Goal: Communication & Community: Participate in discussion

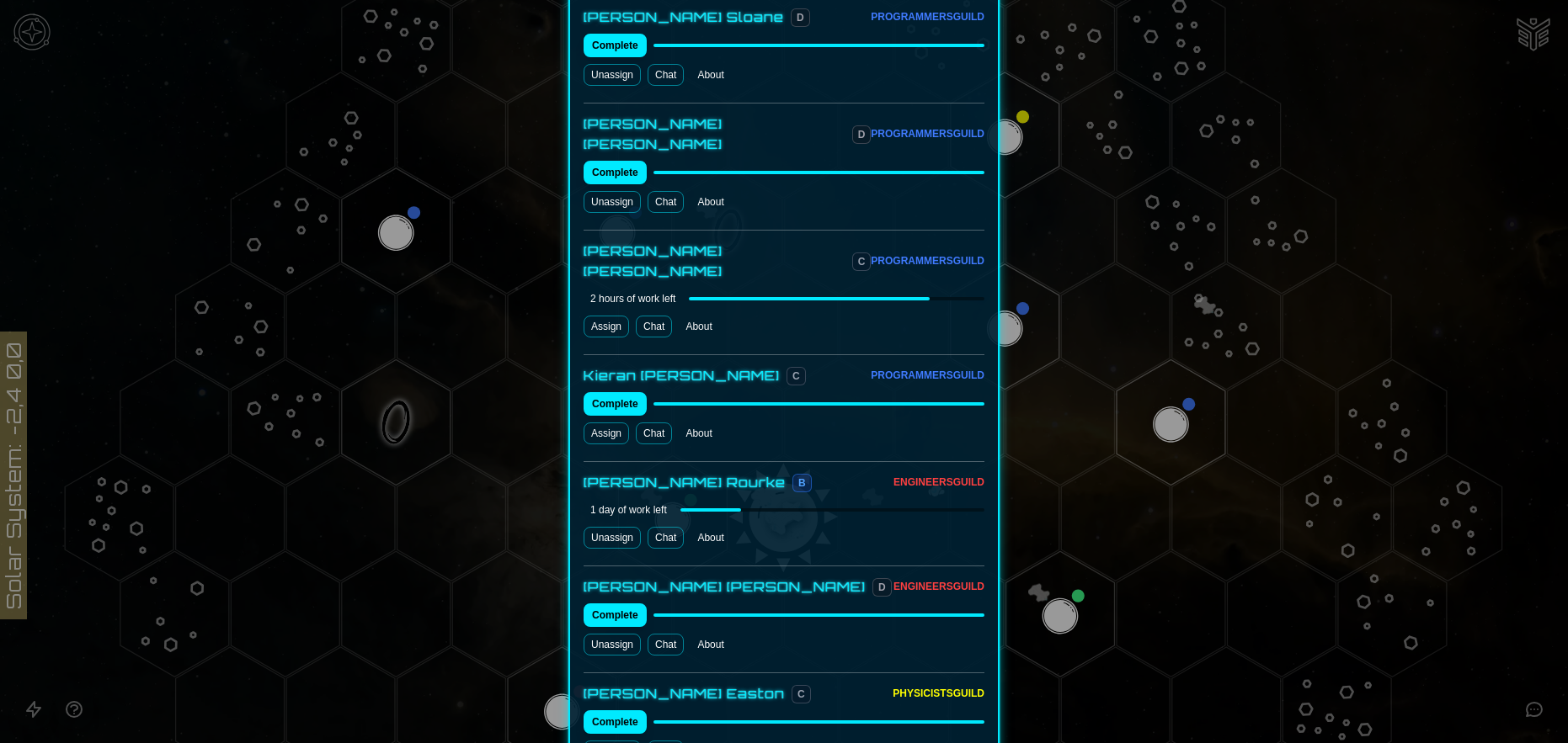
scroll to position [1357, 0]
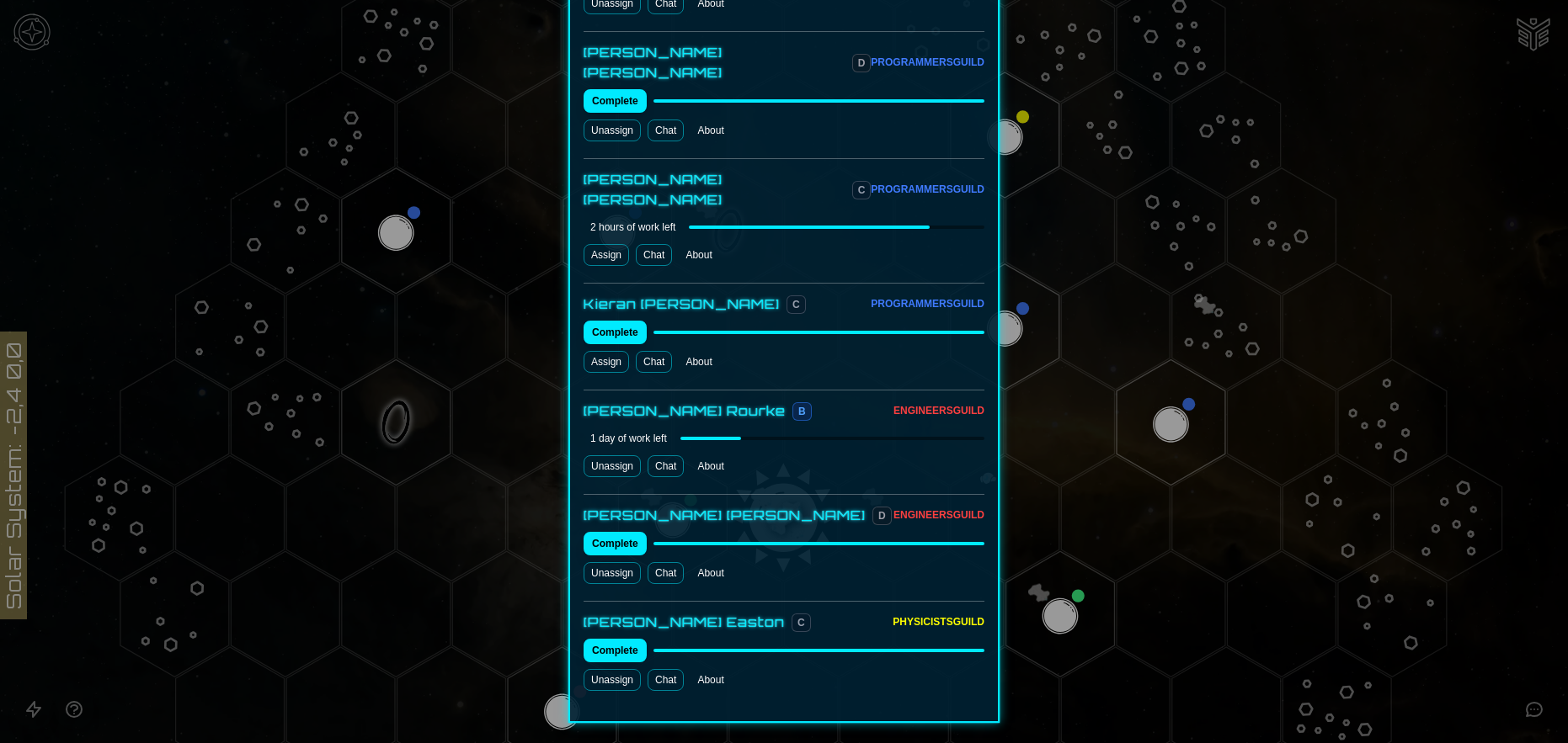
click at [668, 562] on link "Chat" at bounding box center [665, 574] width 36 height 22
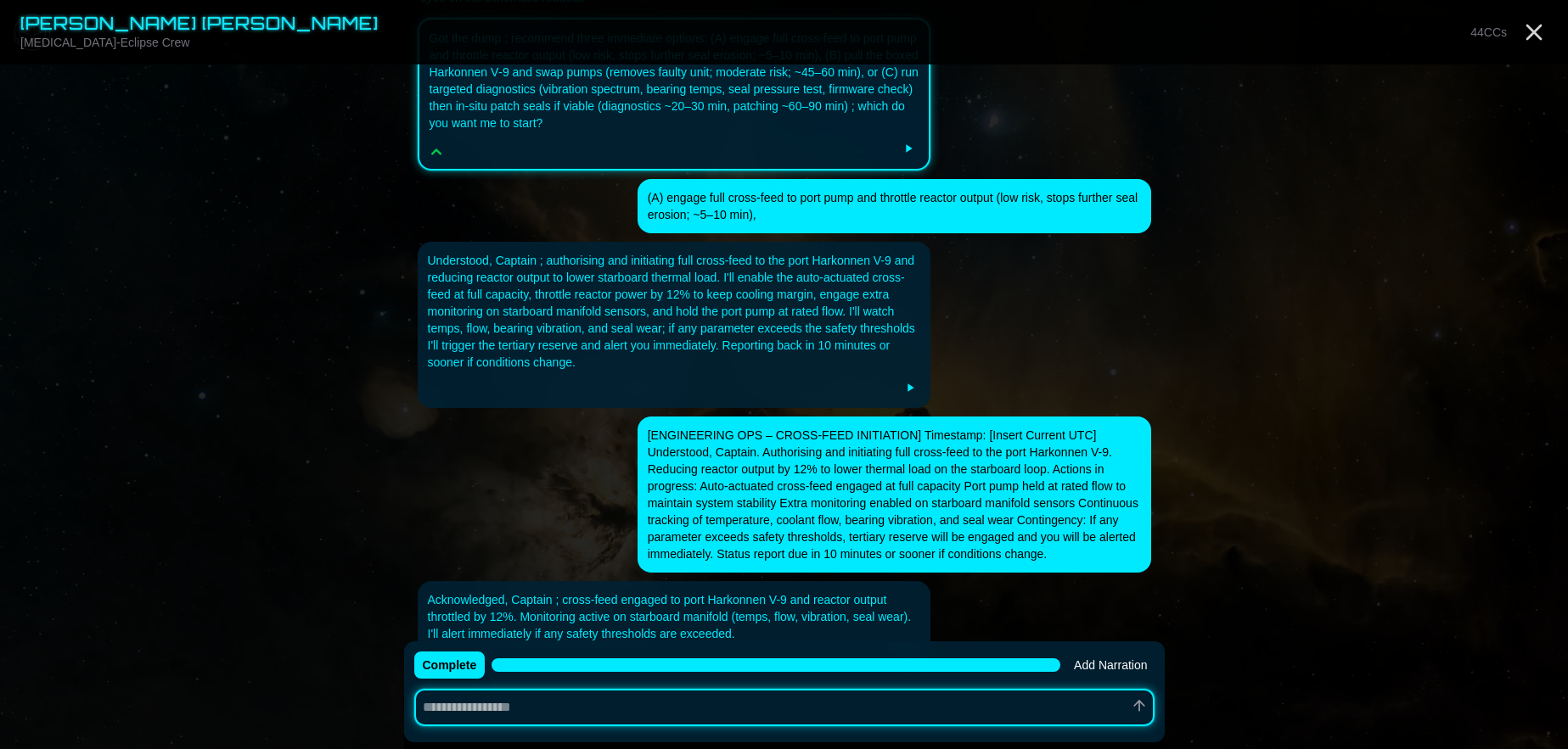
scroll to position [834, 0]
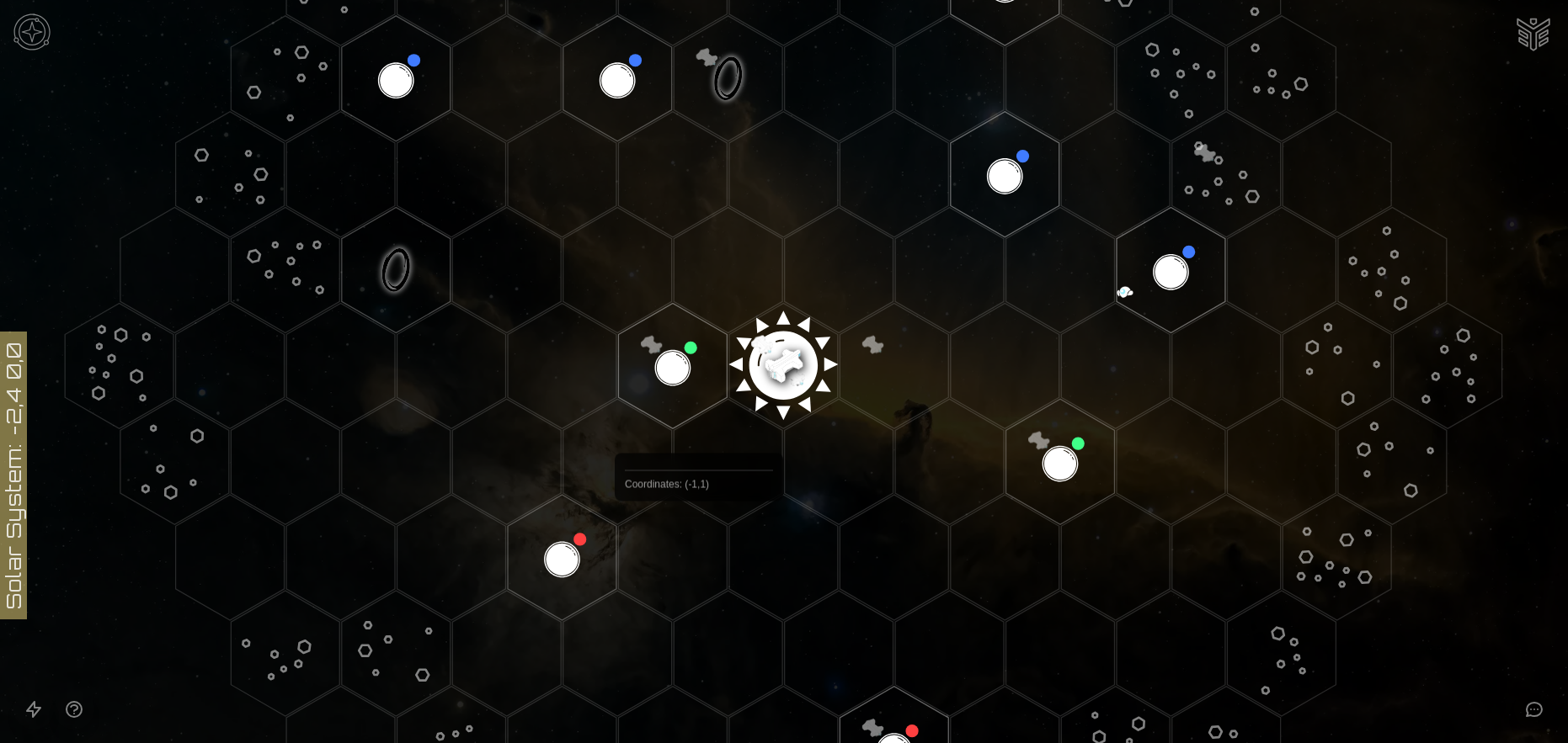
scroll to position [421, 0]
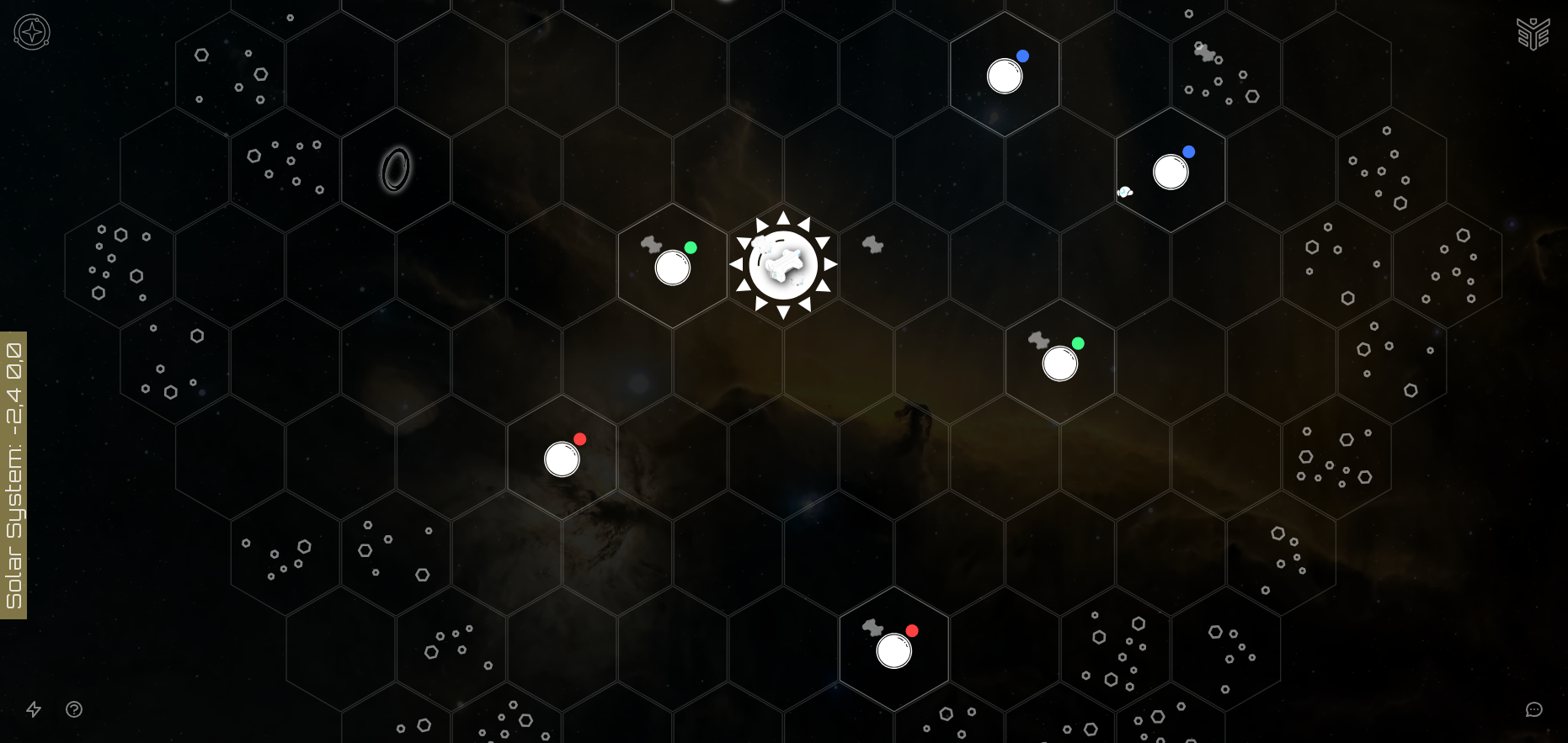
click at [777, 260] on image at bounding box center [783, 259] width 128 height 128
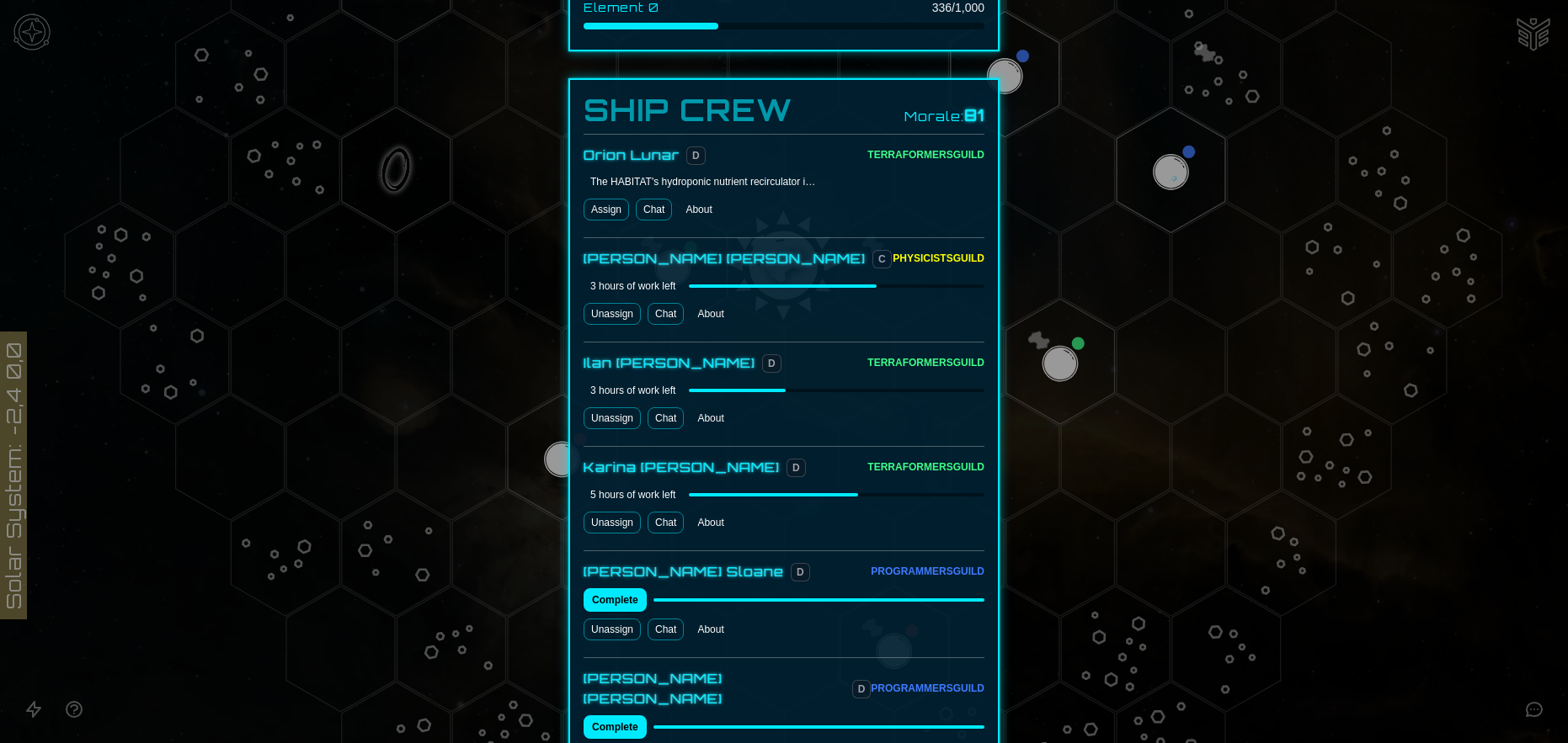
scroll to position [841, 0]
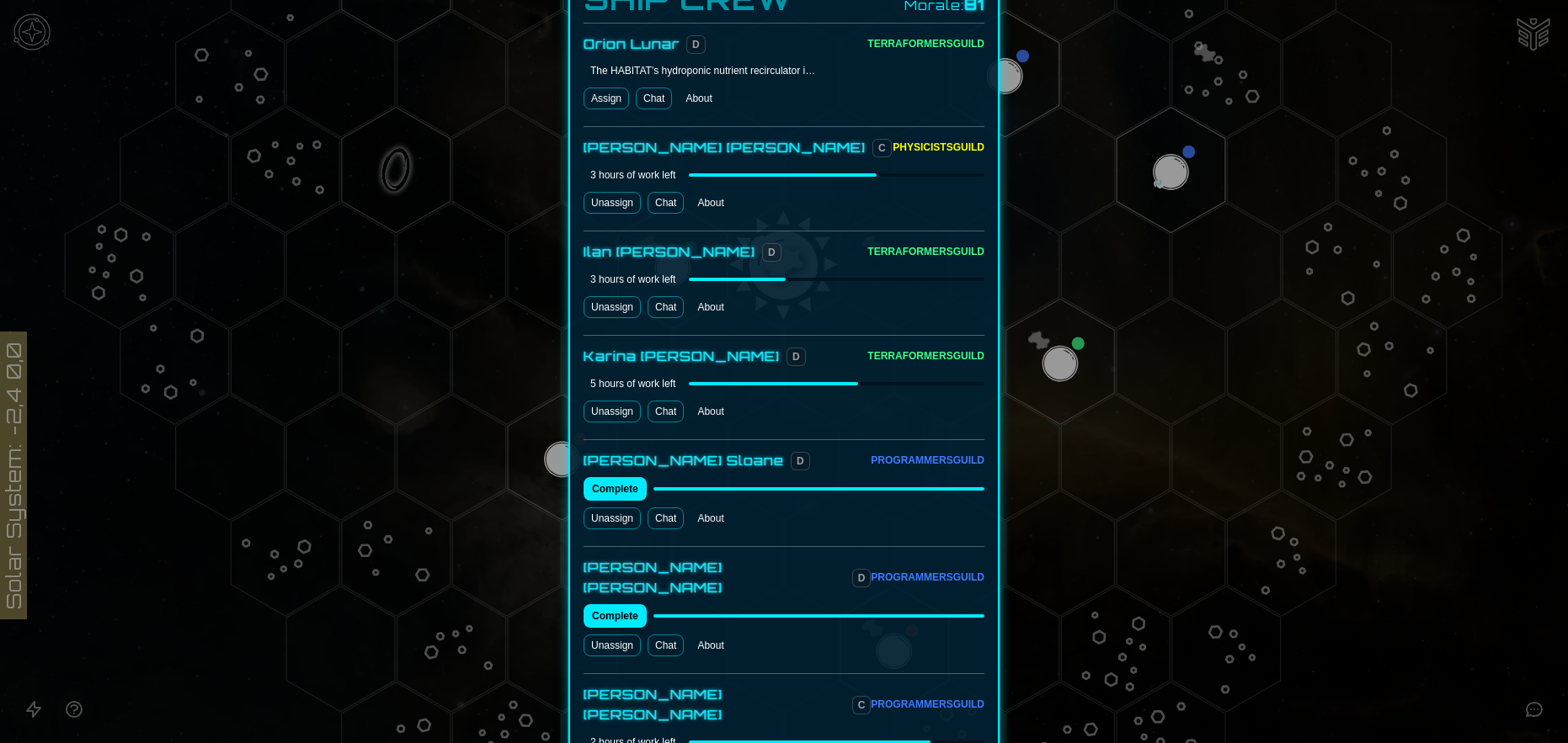
click at [657, 508] on link "Chat" at bounding box center [665, 519] width 36 height 22
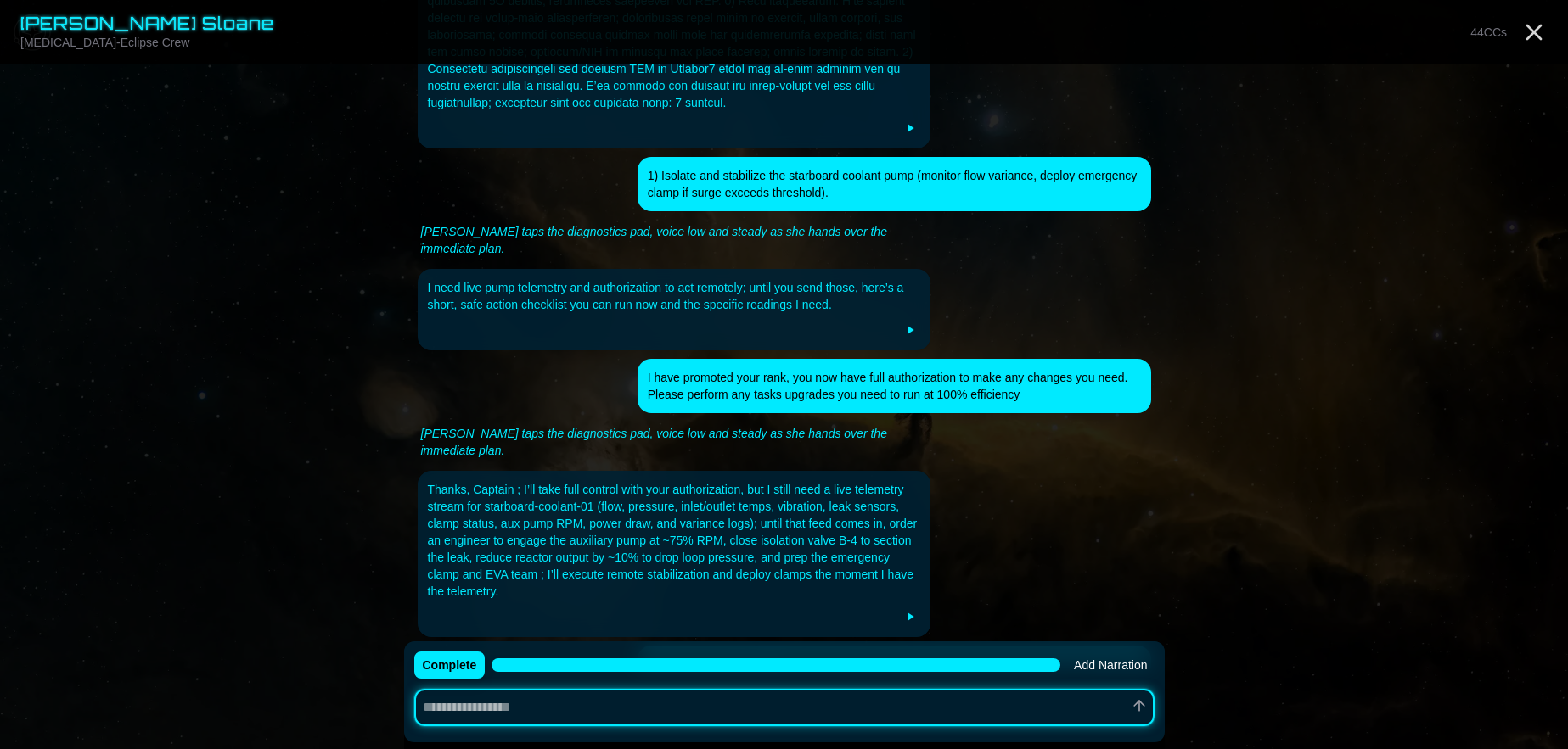
scroll to position [678, 0]
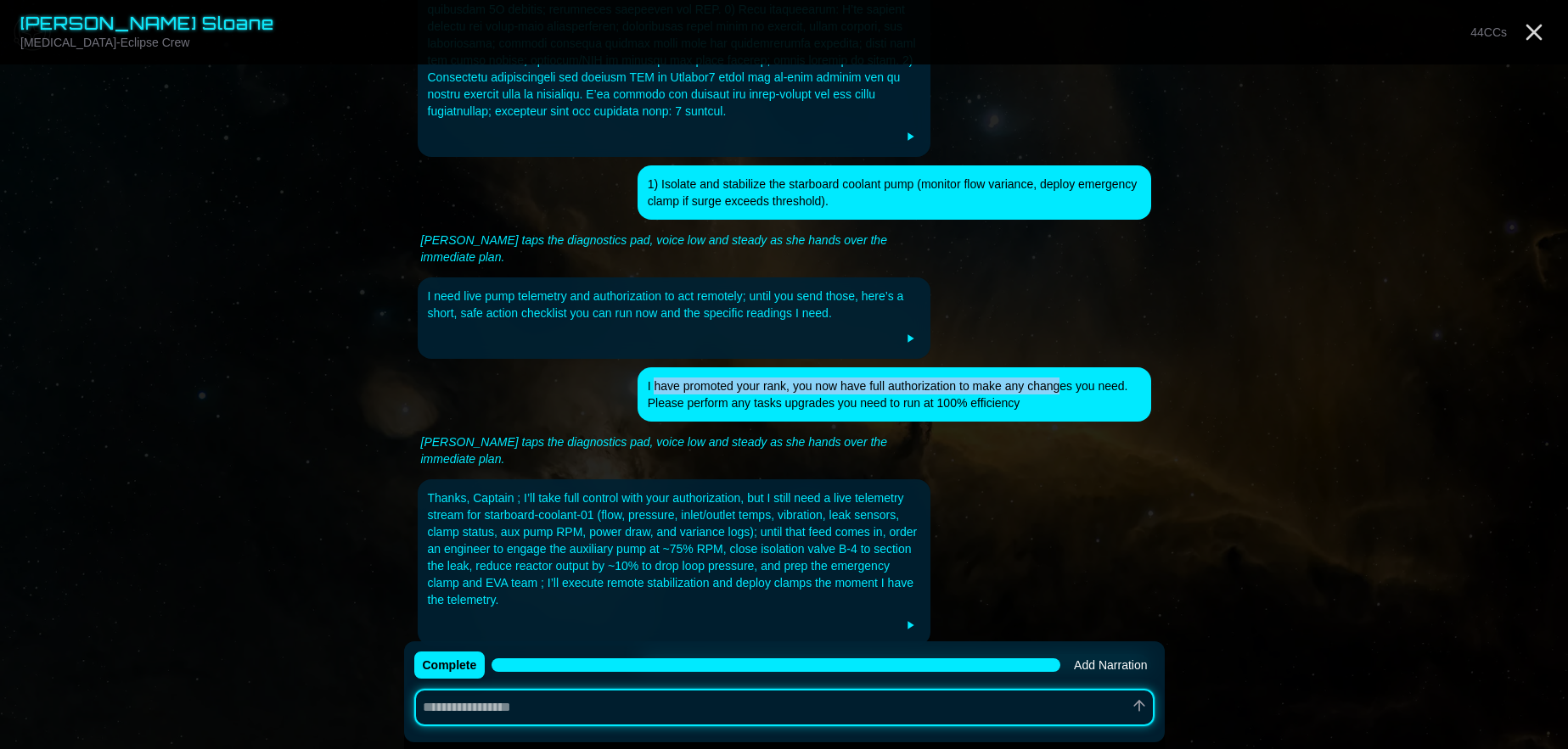
drag, startPoint x: 1043, startPoint y: 373, endPoint x: 655, endPoint y: 371, distance: 388.0
click at [655, 378] on div "I have promoted your rank, you now have full authorization to make any changes …" at bounding box center [894, 394] width 493 height 34
drag, startPoint x: 1040, startPoint y: 387, endPoint x: 641, endPoint y: 373, distance: 399.2
click at [641, 373] on div "I have promoted your rank, you now have full authorization to make any changes …" at bounding box center [894, 394] width 514 height 54
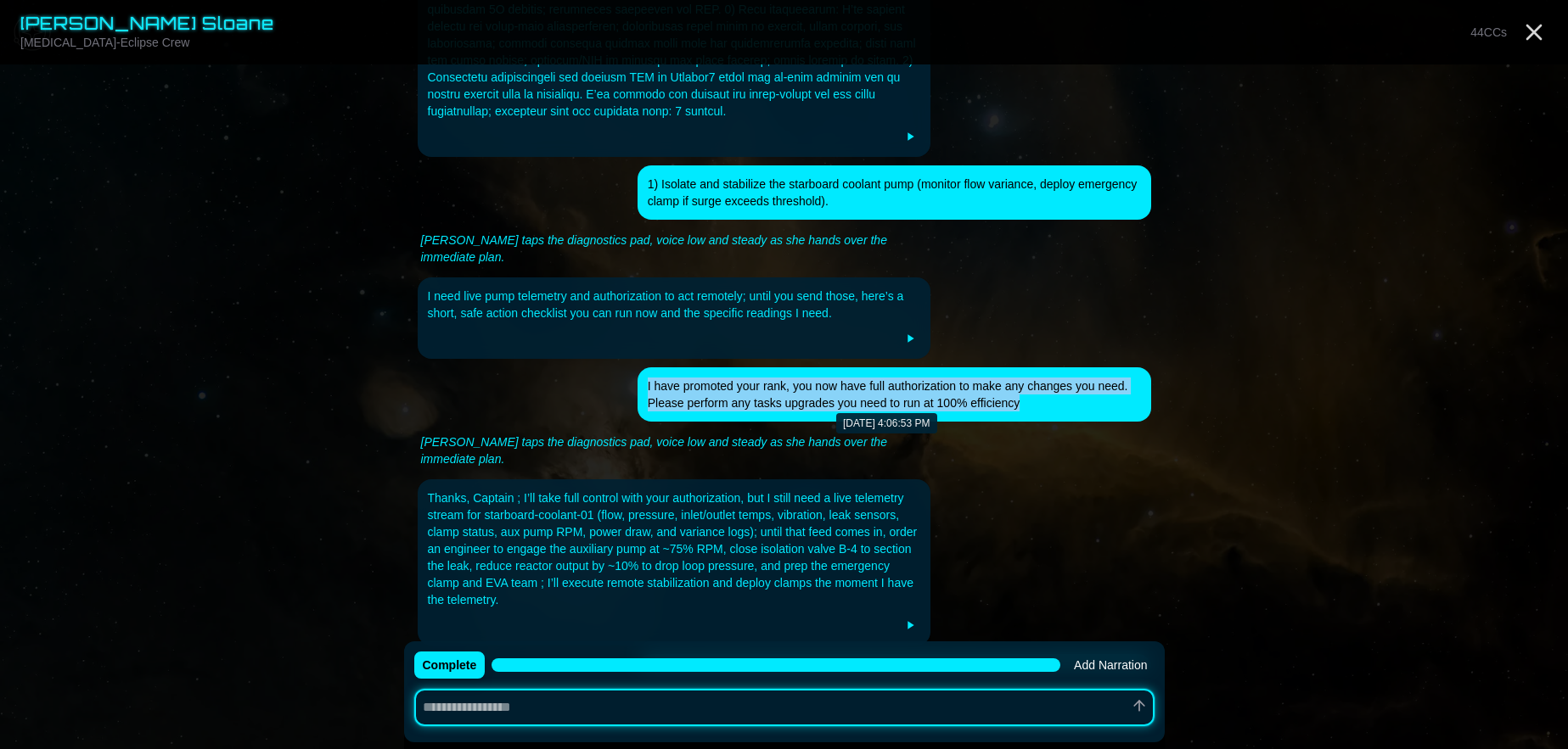
copy div "I have promoted your rank, you now have full authorization to make any changes …"
type textarea "*"
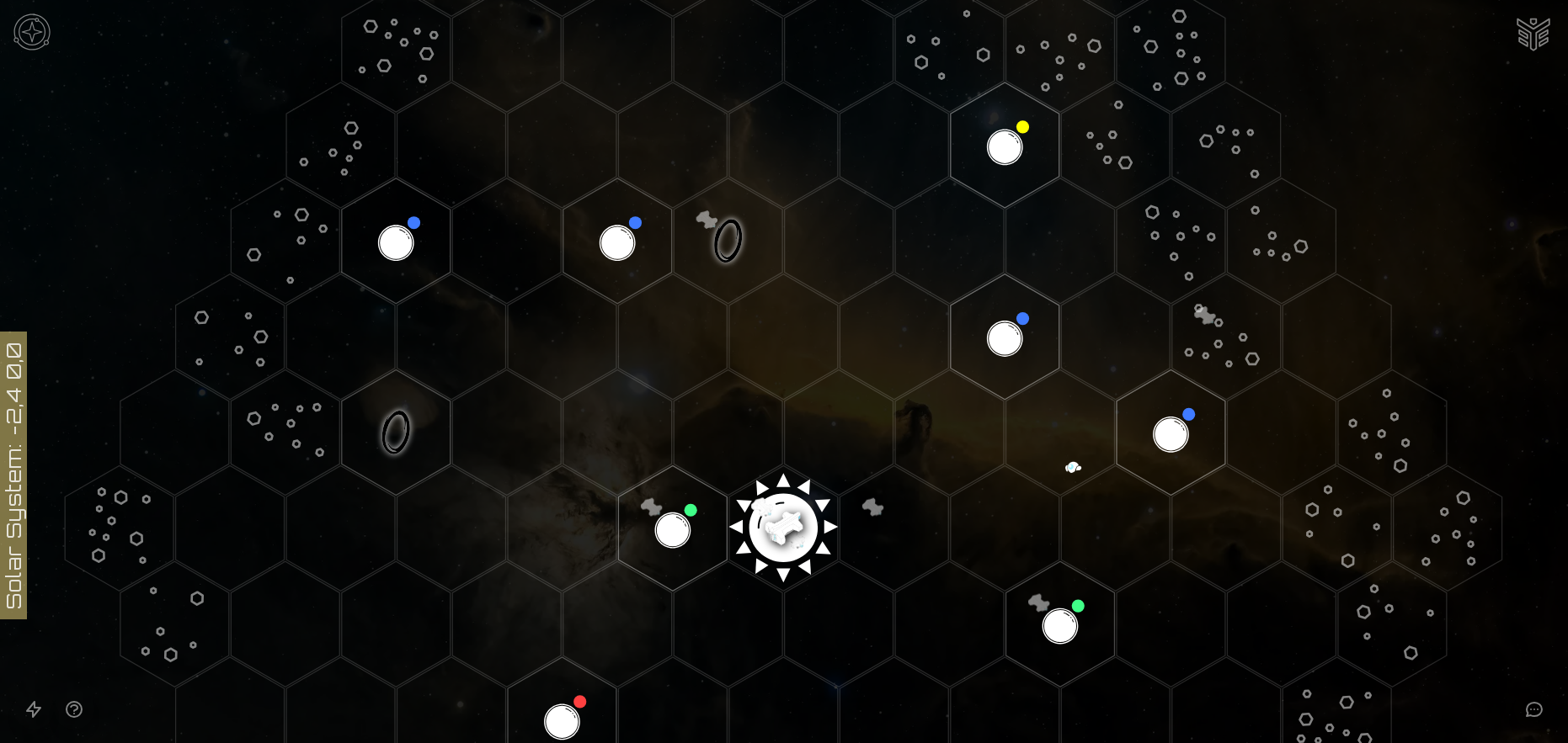
scroll to position [169, 0]
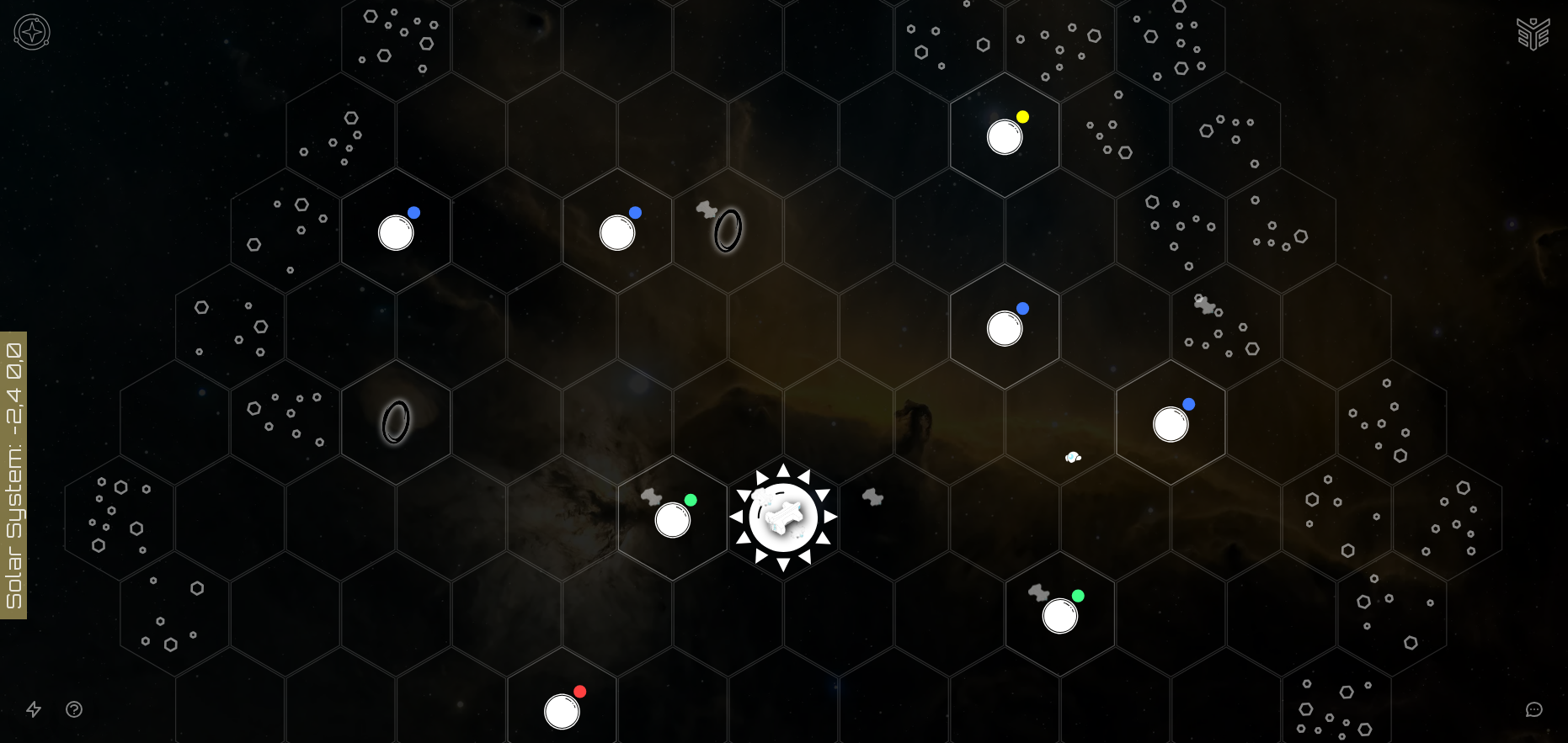
click at [778, 520] on image at bounding box center [783, 511] width 128 height 128
